Goal: Download file/media

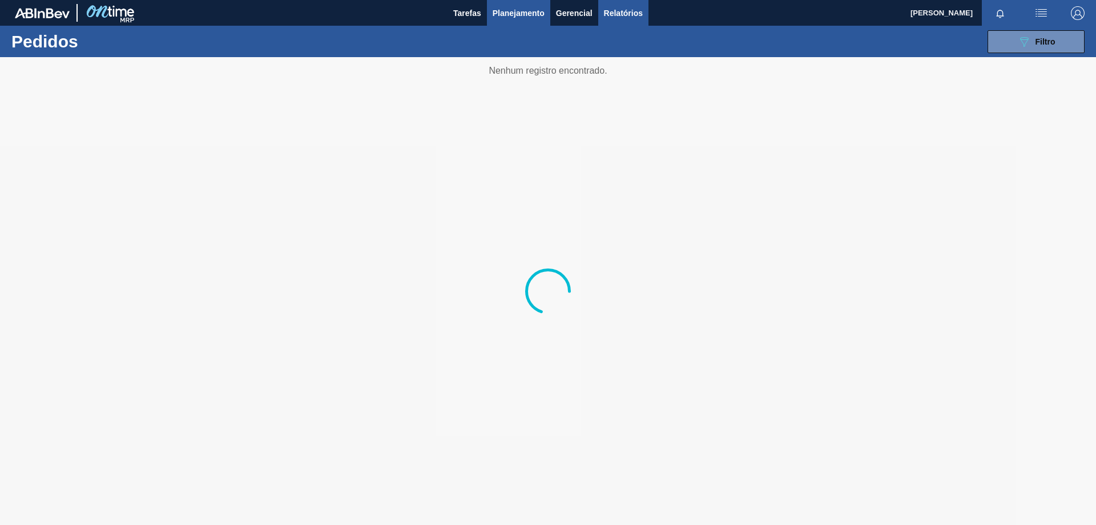
click at [628, 14] on span "Relatórios" at bounding box center [623, 13] width 39 height 14
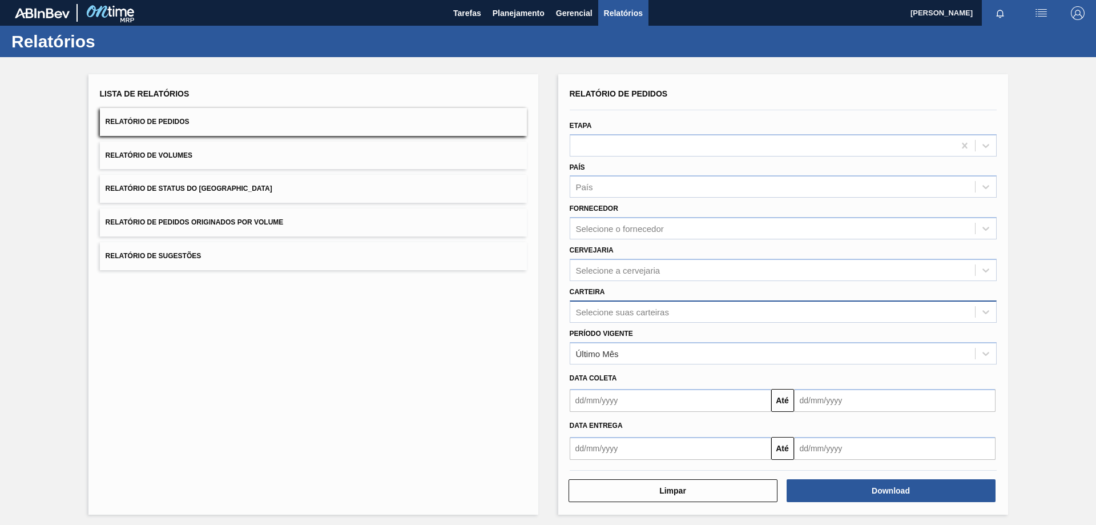
click at [625, 308] on div "Selecione suas carteiras" at bounding box center [622, 312] width 93 height 10
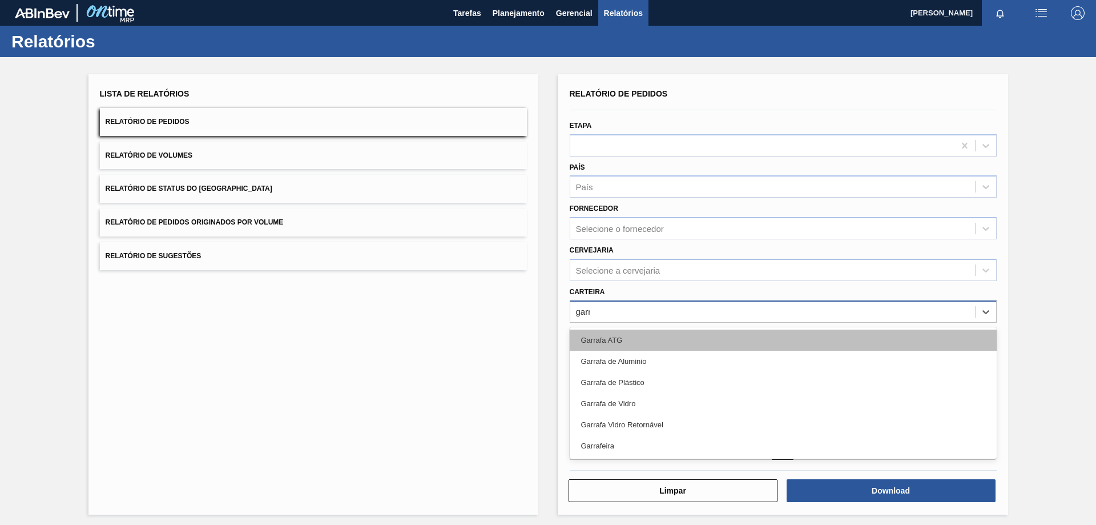
type input "garra"
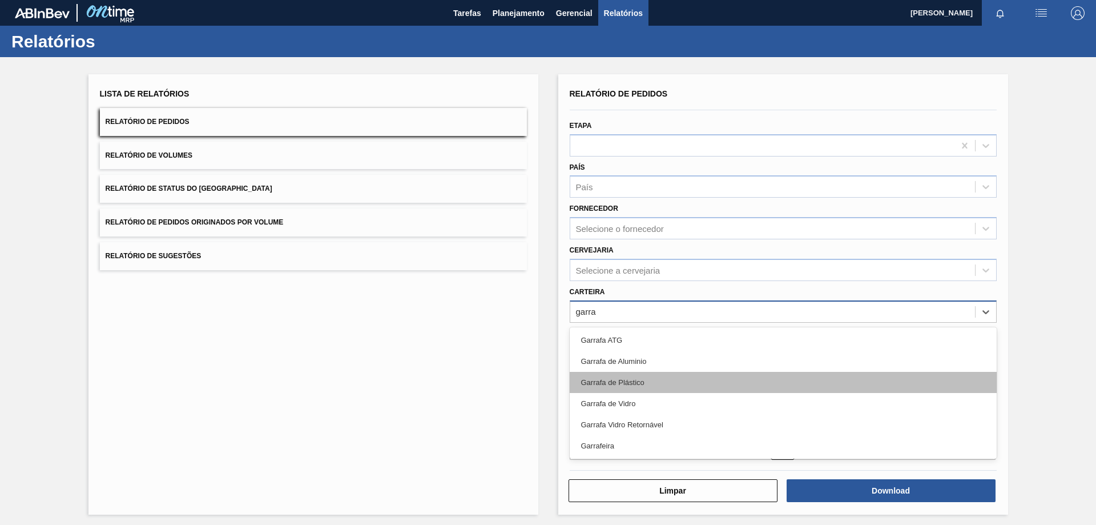
click at [611, 377] on div "Garrafa de Plástico" at bounding box center [783, 382] width 427 height 21
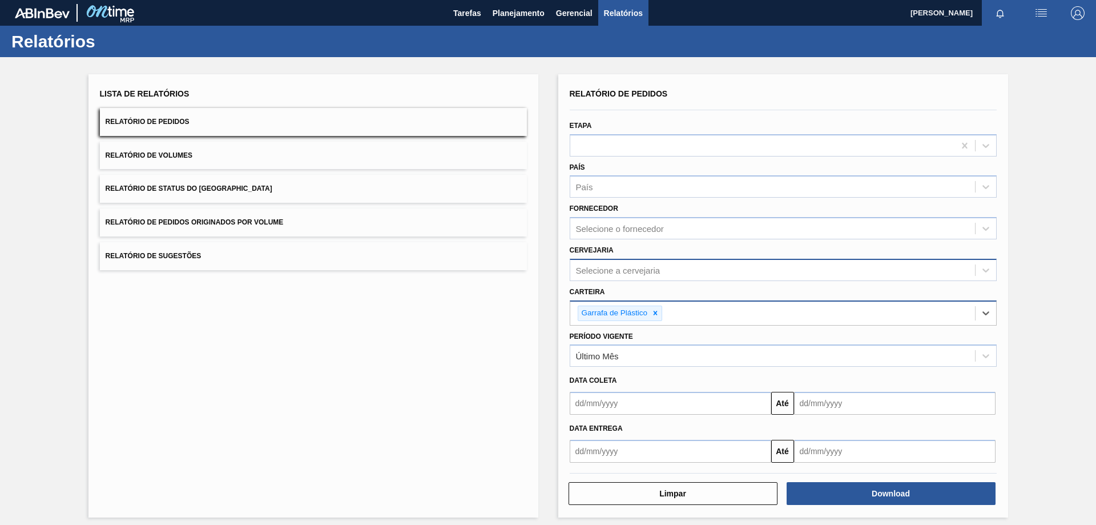
click at [610, 265] on div "Selecione a cervejaria" at bounding box center [618, 270] width 84 height 10
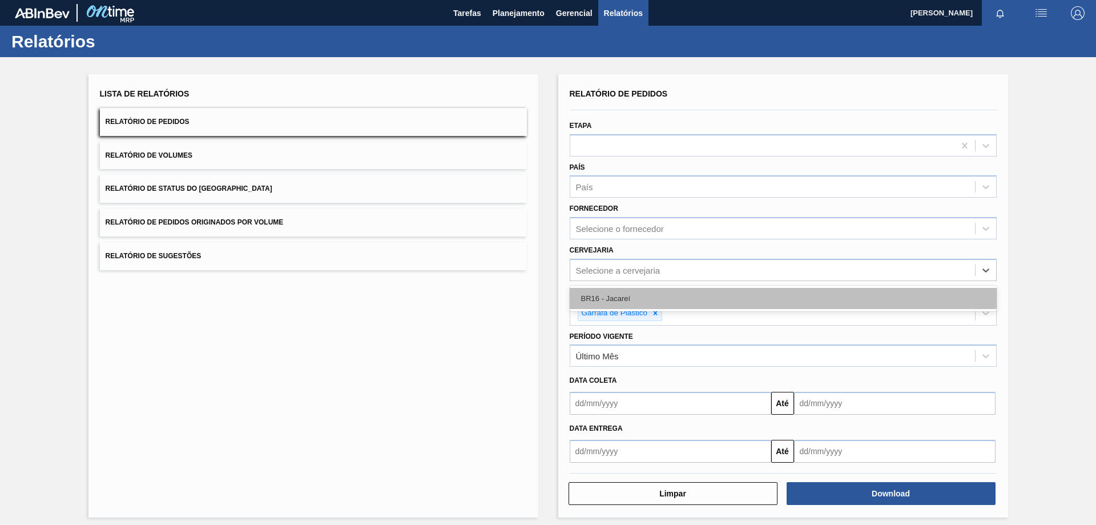
click at [604, 300] on div "BR16 - Jacareí" at bounding box center [783, 298] width 427 height 21
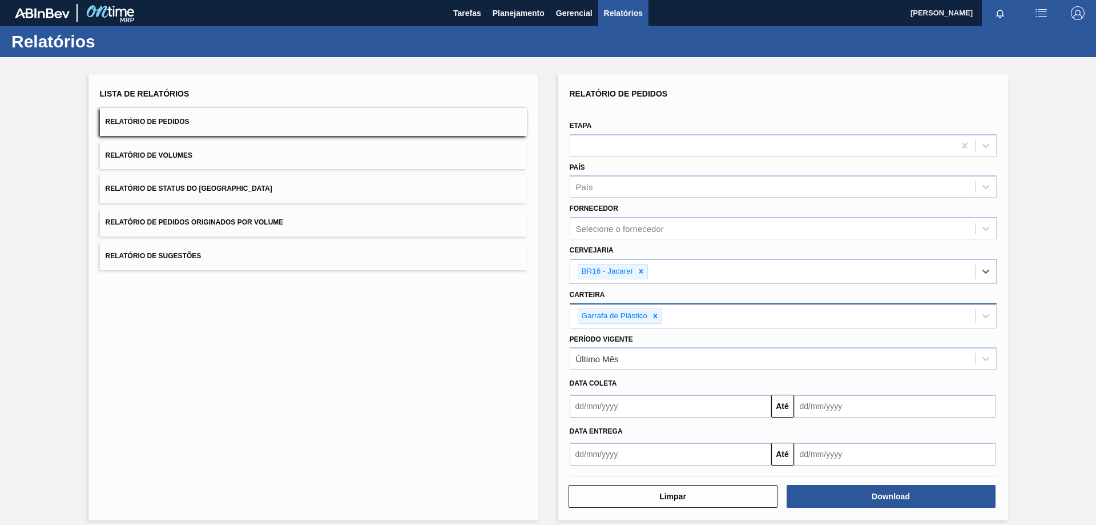
click at [614, 414] on input "text" at bounding box center [670, 405] width 201 height 23
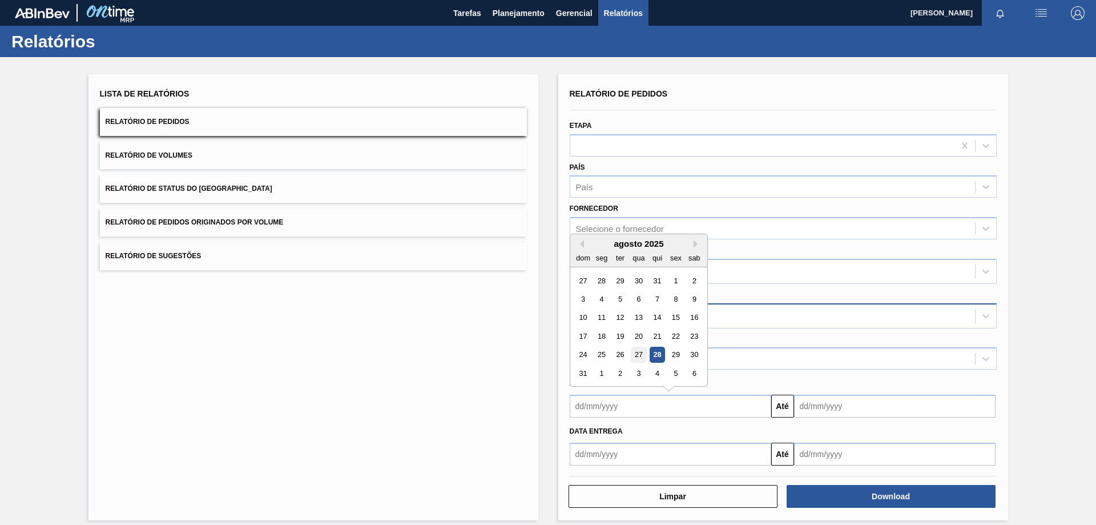
click at [634, 354] on div "27" at bounding box center [638, 354] width 15 height 15
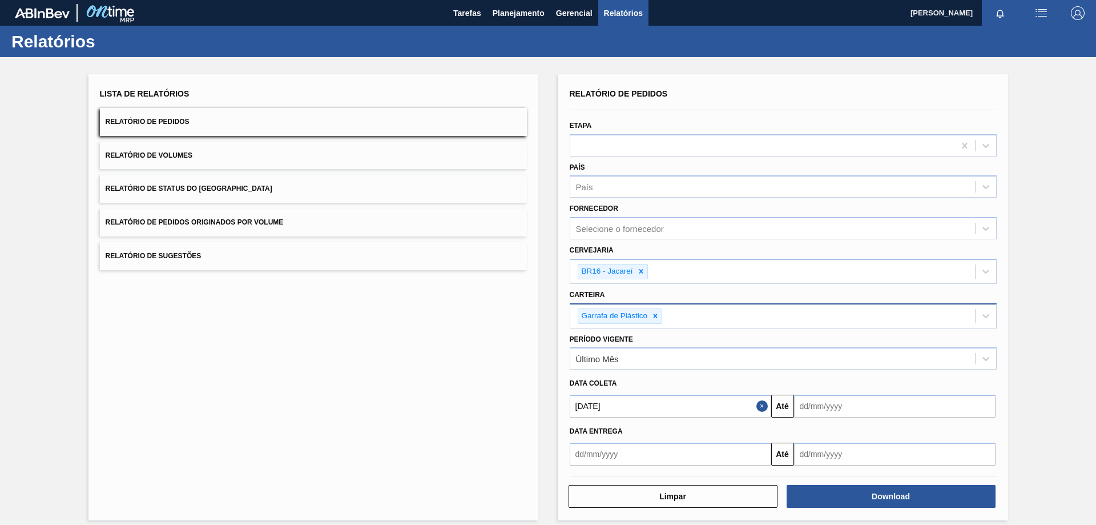
click at [736, 408] on input "[DATE]" at bounding box center [670, 405] width 201 height 23
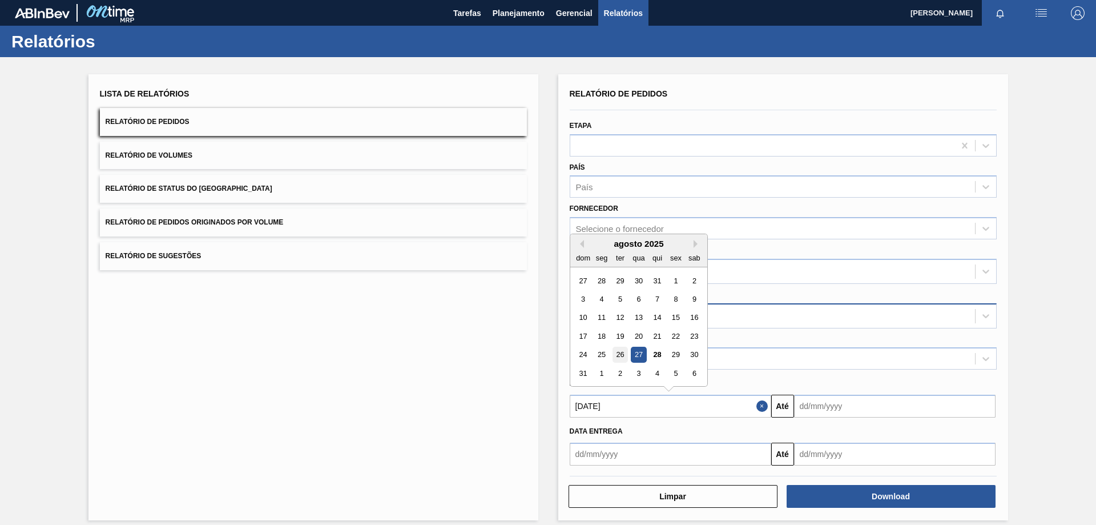
click at [620, 350] on div "26" at bounding box center [619, 354] width 15 height 15
type input "[DATE]"
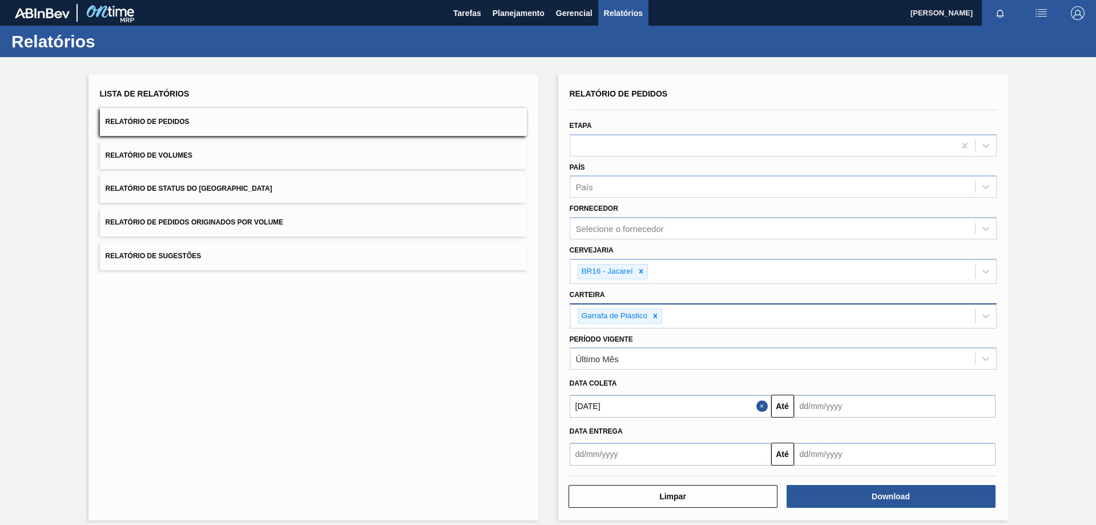
click at [809, 403] on input "text" at bounding box center [894, 405] width 201 height 23
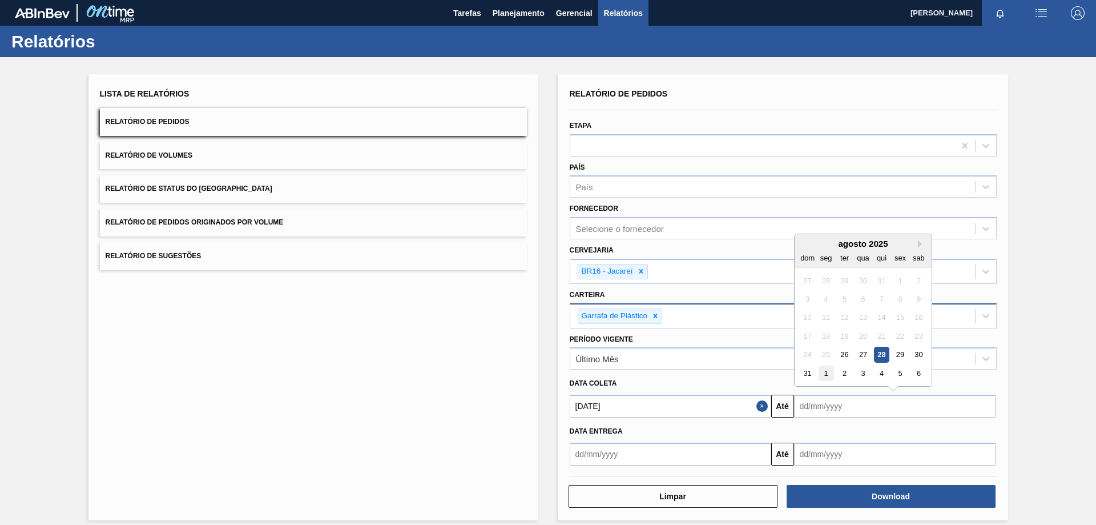
click at [824, 372] on div "1" at bounding box center [825, 372] width 15 height 15
type input "[DATE]"
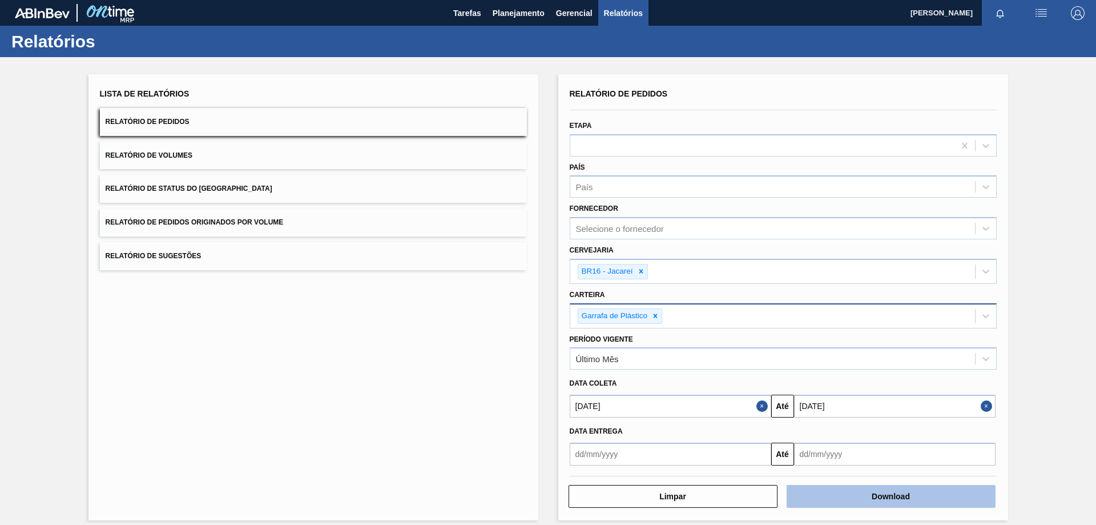
click at [864, 498] on button "Download" at bounding box center [891, 496] width 209 height 23
click at [856, 490] on button "Download" at bounding box center [891, 496] width 209 height 23
click at [655, 316] on icon at bounding box center [656, 315] width 4 height 4
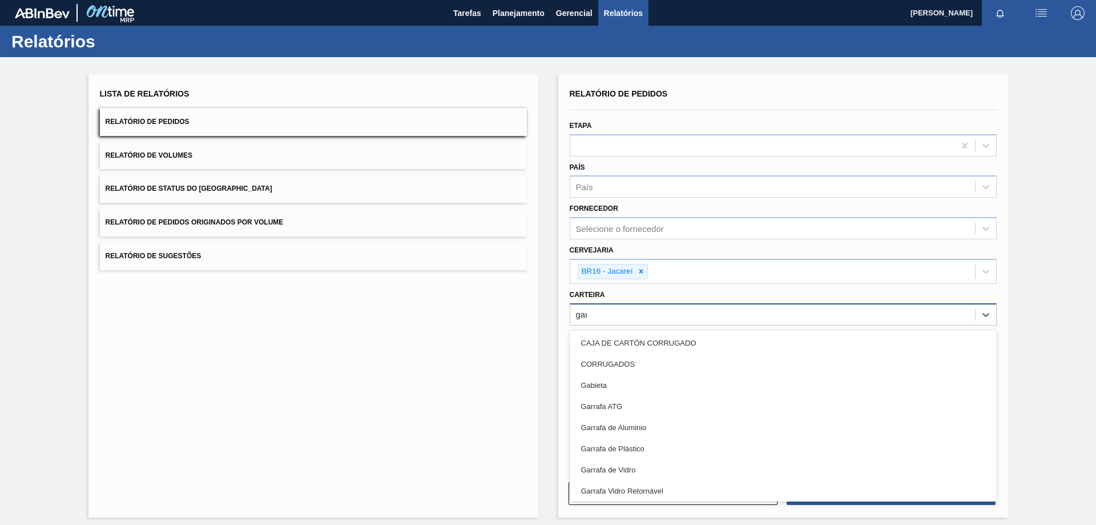
type input "garra"
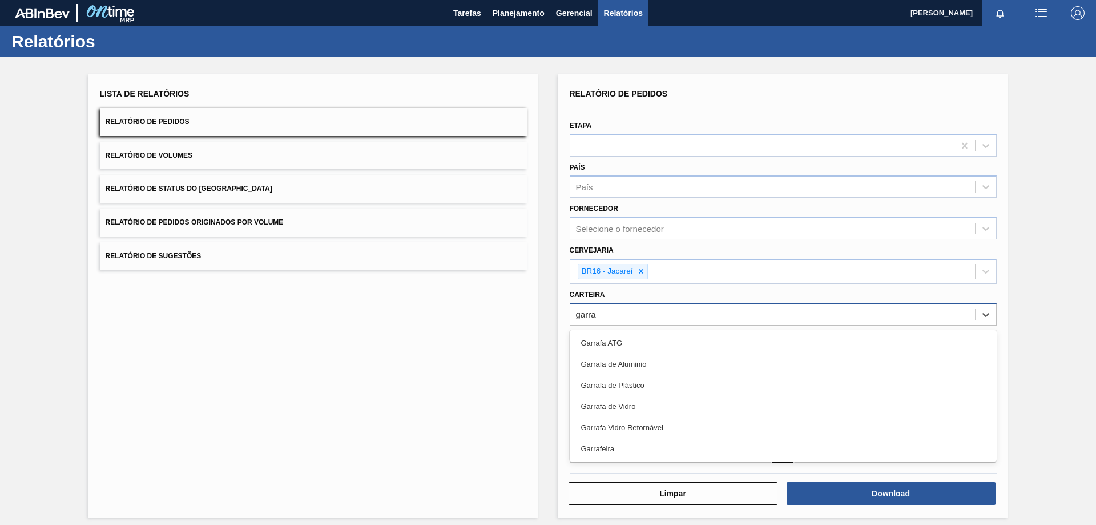
drag, startPoint x: 624, startPoint y: 408, endPoint x: 873, endPoint y: 462, distance: 254.6
click at [624, 408] on div "Garrafa de Vidro" at bounding box center [783, 406] width 427 height 21
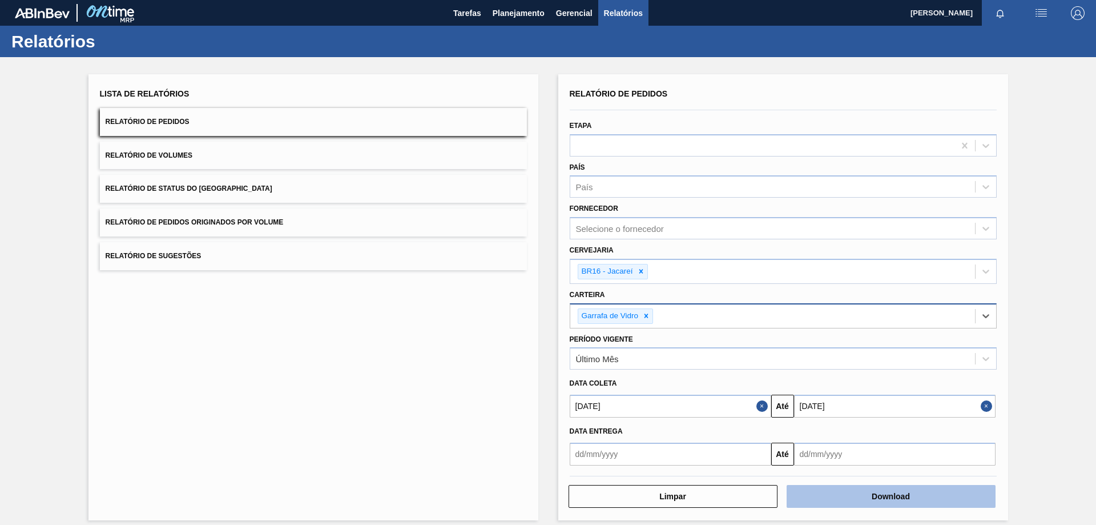
click at [860, 493] on button "Download" at bounding box center [891, 496] width 209 height 23
click at [1043, 400] on div "Lista de Relatórios Relatório de Pedidos Relatório de Volumes Relatório de Stat…" at bounding box center [548, 295] width 1096 height 477
click at [882, 498] on button "Download" at bounding box center [891, 496] width 209 height 23
